Goal: Book appointment/travel/reservation

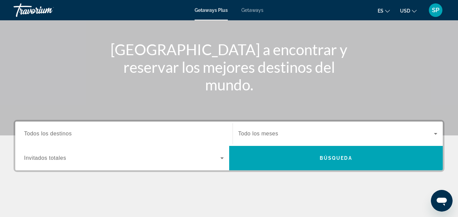
scroll to position [122, 0]
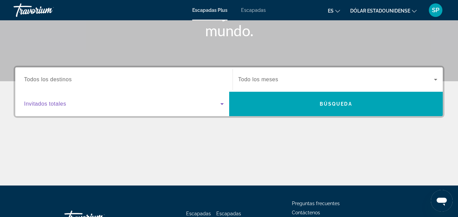
click at [218, 103] on icon "Widget de búsqueda" at bounding box center [222, 104] width 8 height 8
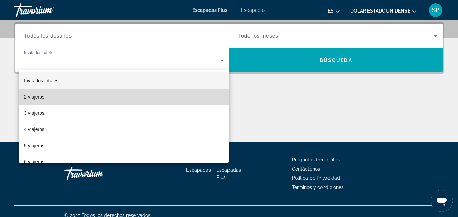
click at [189, 97] on mat-option "2 viajeros" at bounding box center [124, 97] width 211 height 16
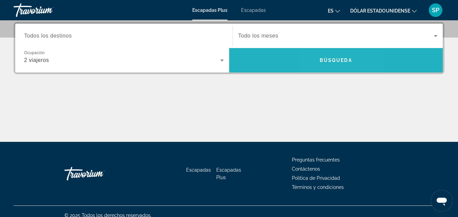
click at [328, 61] on font "Búsqueda" at bounding box center [336, 60] width 33 height 5
